Goal: Check status: Check status

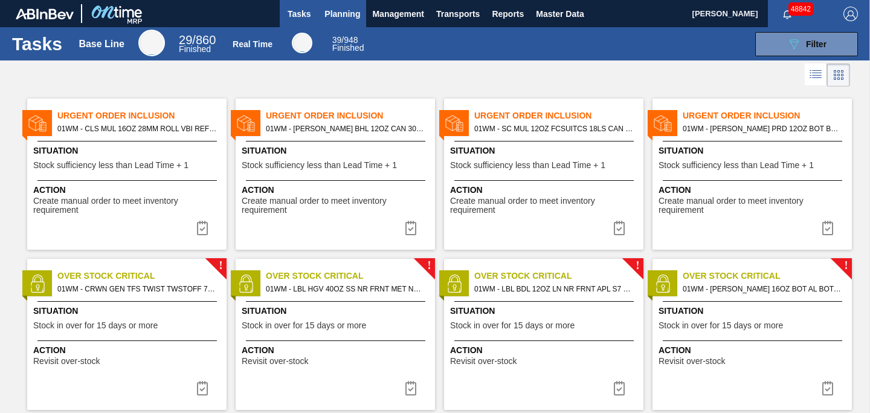
click at [339, 22] on button "Planning" at bounding box center [342, 13] width 48 height 27
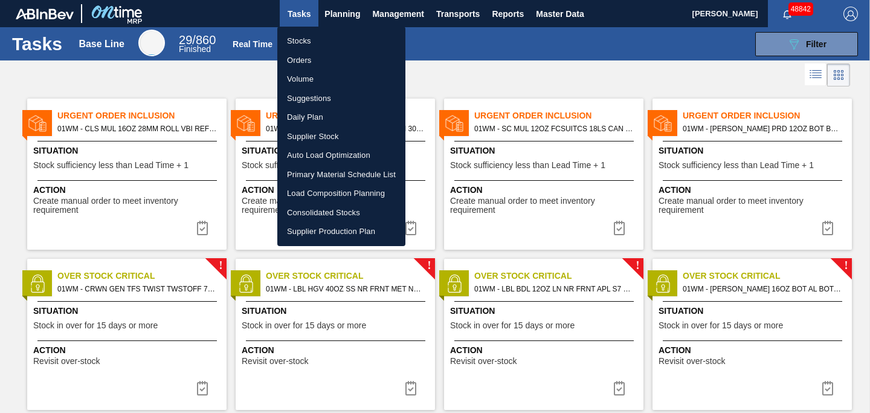
click at [315, 39] on li "Stocks" at bounding box center [341, 40] width 128 height 19
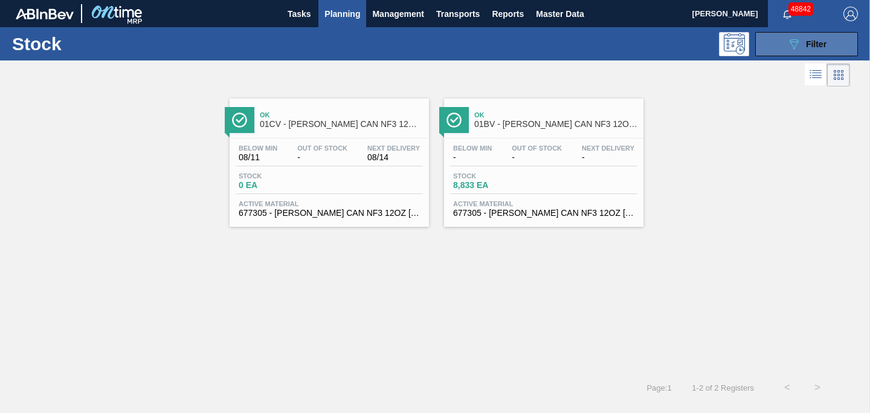
click at [788, 50] on icon "089F7B8B-B2A5-4AFE-B5C0-19BA573D28AC" at bounding box center [793, 44] width 14 height 14
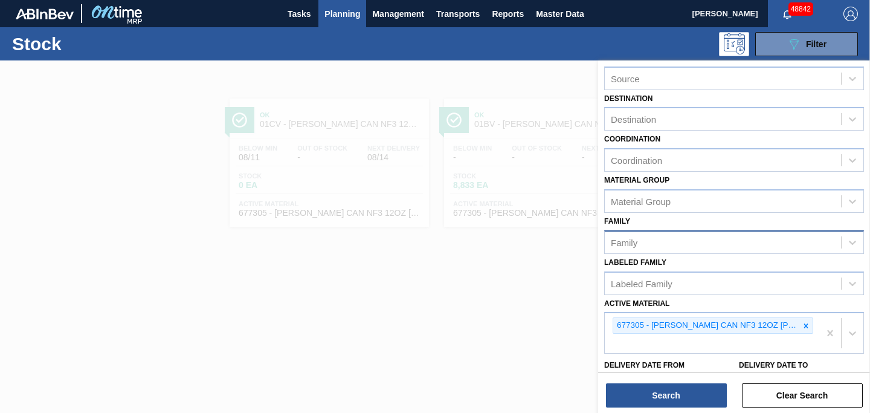
scroll to position [80, 0]
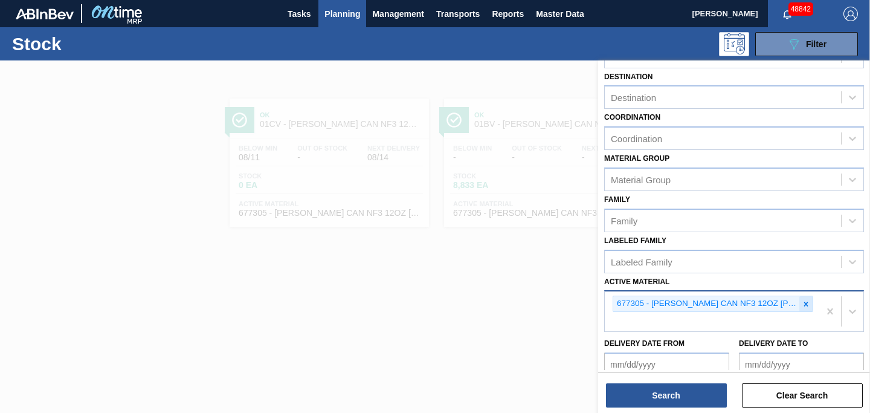
click at [805, 303] on icon at bounding box center [806, 303] width 4 height 4
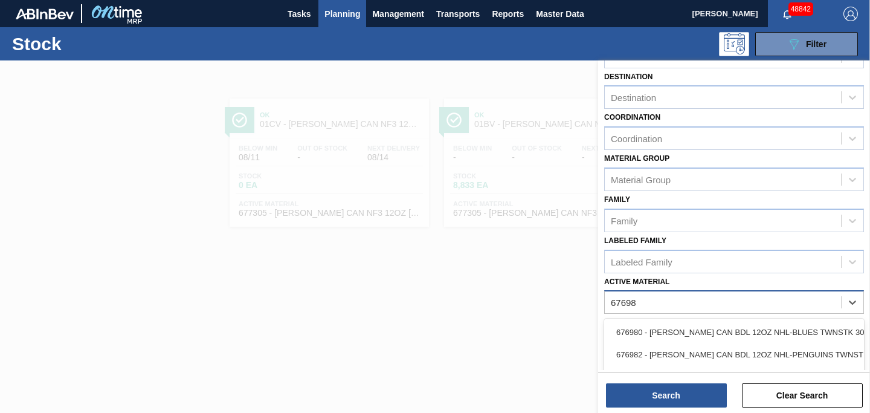
type Material "676987"
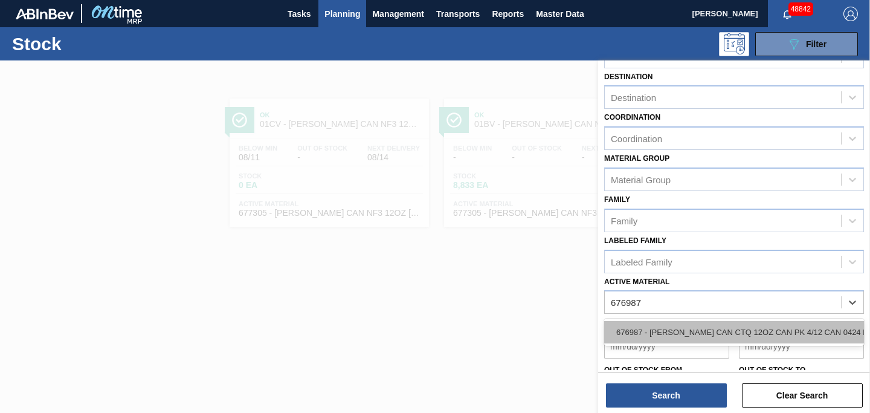
click at [743, 327] on div "676987 - [PERSON_NAME] CAN CTQ 12OZ CAN PK 4/12 CAN 0424 B" at bounding box center [734, 332] width 260 height 22
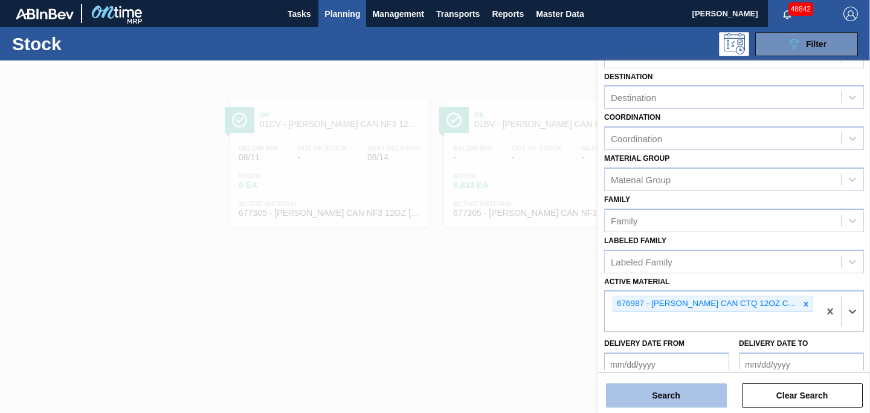
click at [680, 395] on button "Search" at bounding box center [666, 395] width 121 height 24
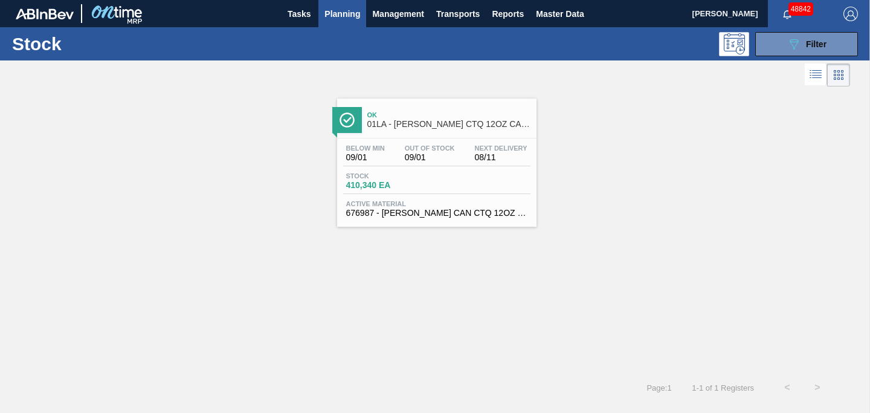
click at [416, 131] on div "Ok 01LA - [PERSON_NAME] CTQ 12OZ CAN CAN PK 4/12 CAN" at bounding box center [448, 119] width 163 height 27
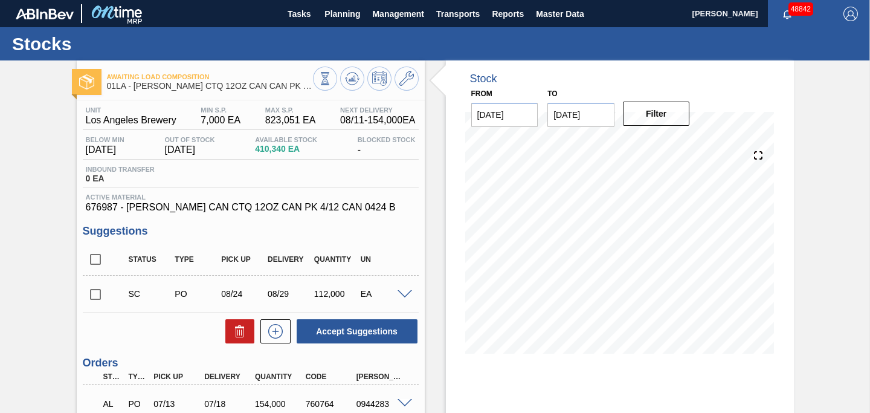
click at [581, 120] on input "[DATE]" at bounding box center [580, 115] width 67 height 24
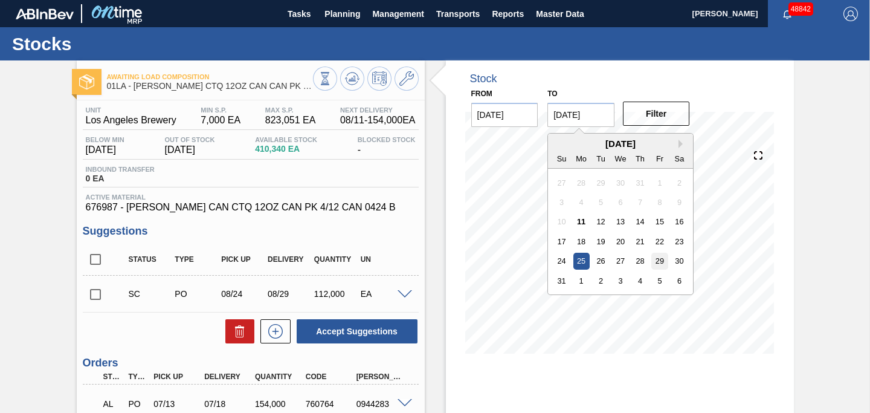
click at [661, 265] on div "29" at bounding box center [660, 260] width 16 height 16
type input "[DATE]"
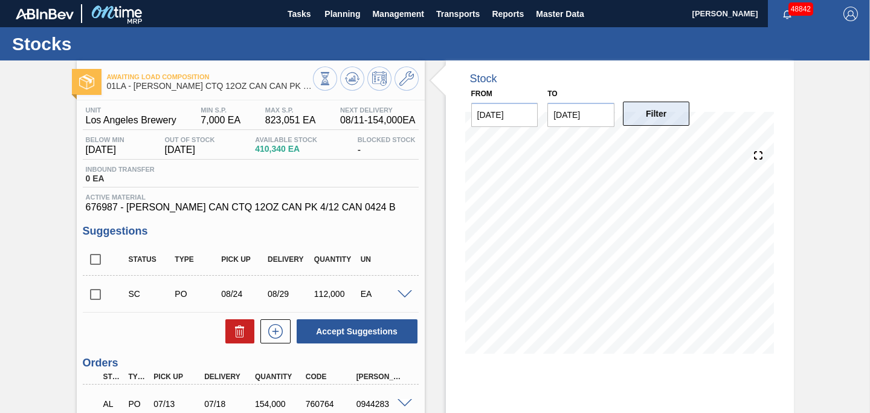
click at [654, 118] on button "Filter" at bounding box center [656, 113] width 67 height 24
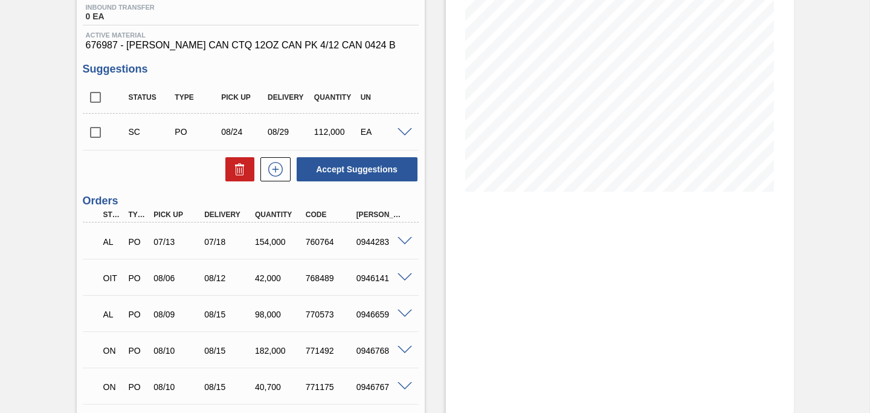
scroll to position [172, 0]
